Goal: Task Accomplishment & Management: Complete application form

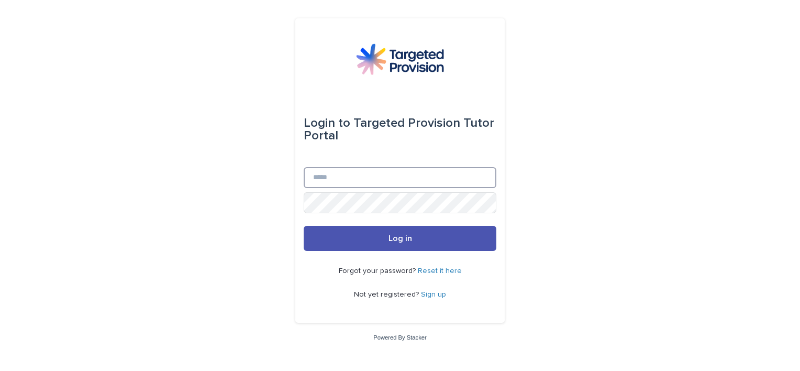
click at [335, 181] on input "Email" at bounding box center [400, 177] width 193 height 21
type input "**********"
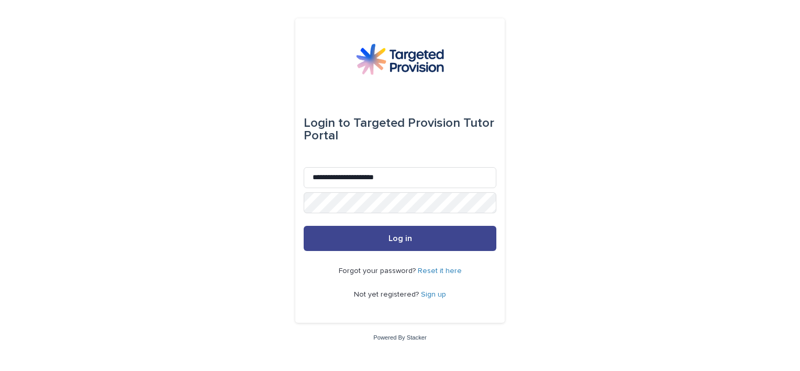
click at [377, 242] on button "Log in" at bounding box center [400, 238] width 193 height 25
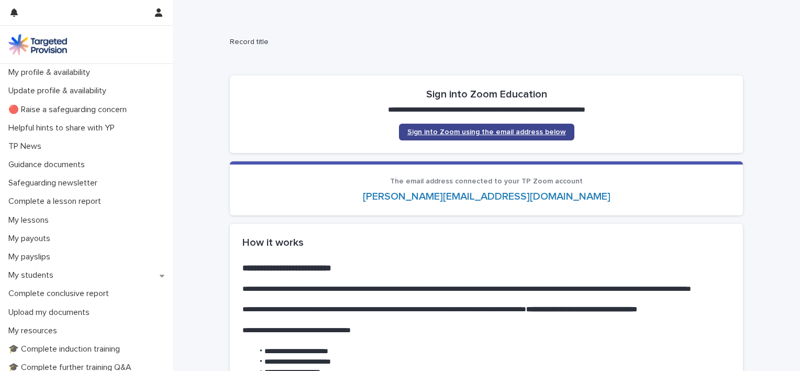
click at [522, 136] on link "Sign into Zoom using the email address below" at bounding box center [486, 132] width 175 height 17
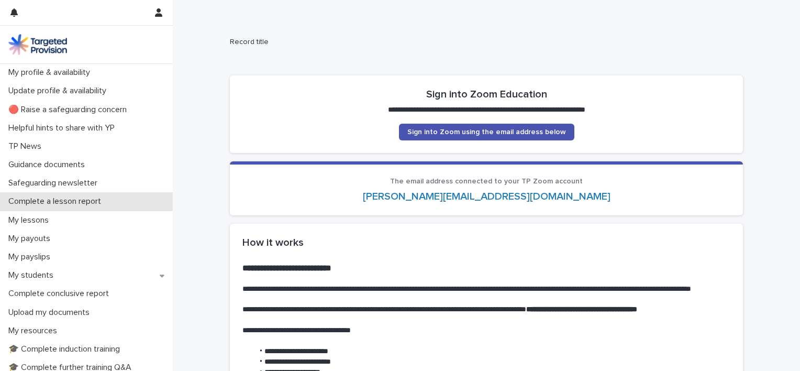
click at [28, 208] on div "Complete a lesson report" at bounding box center [86, 201] width 173 height 18
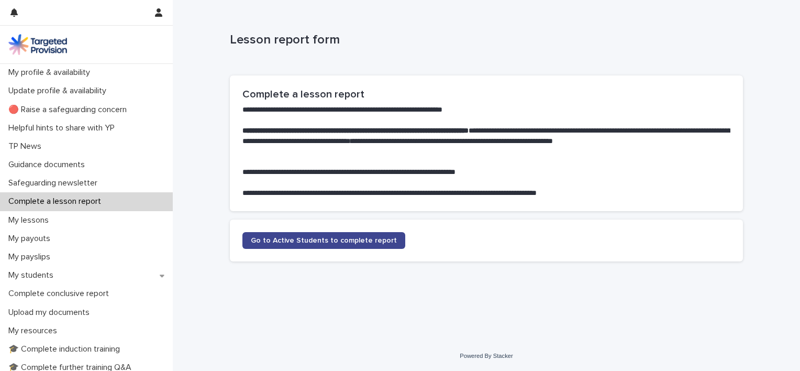
click at [268, 237] on span "Go to Active Students to complete report" at bounding box center [324, 240] width 146 height 7
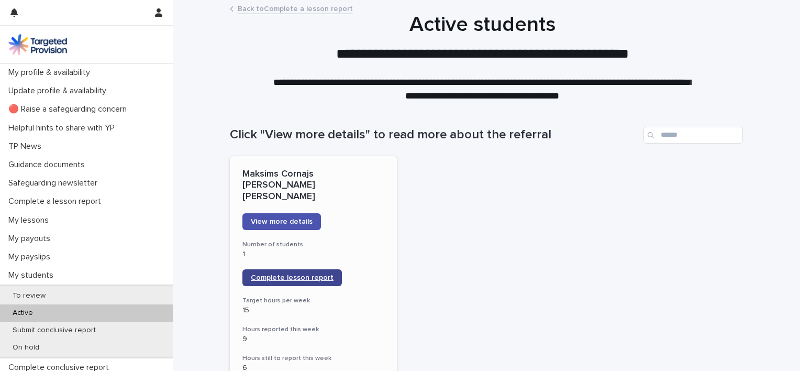
click at [300, 274] on span "Complete lesson report" at bounding box center [292, 277] width 83 height 7
click at [159, 11] on icon "button" at bounding box center [158, 12] width 7 height 8
click at [126, 42] on p "Log Out" at bounding box center [128, 45] width 66 height 18
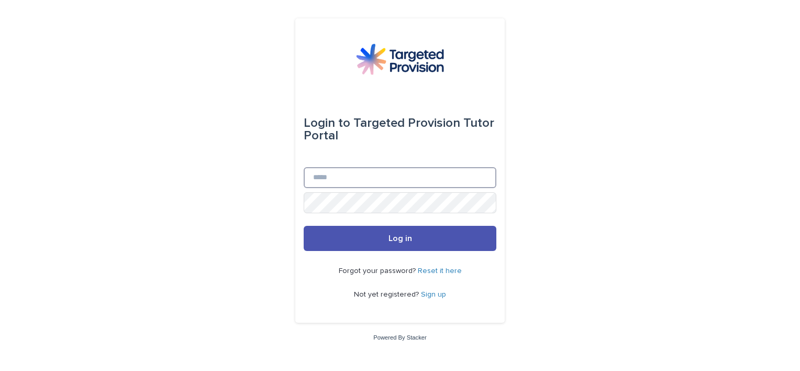
click at [364, 171] on input "Email" at bounding box center [400, 177] width 193 height 21
type input "**********"
click at [304, 226] on button "Log in" at bounding box center [400, 238] width 193 height 25
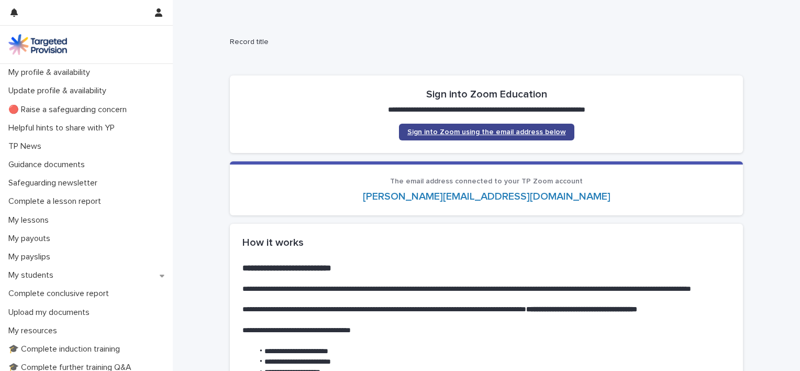
click at [446, 133] on span "Sign into Zoom using the email address below" at bounding box center [486, 131] width 159 height 7
click at [440, 130] on span "Sign into Zoom using the email address below" at bounding box center [486, 131] width 159 height 7
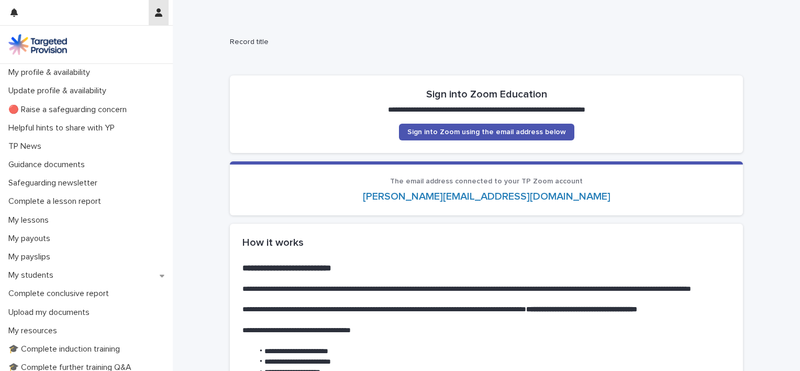
click at [159, 14] on icon "button" at bounding box center [158, 12] width 7 height 8
click at [118, 41] on p "Log Out" at bounding box center [128, 45] width 66 height 18
